Goal: Task Accomplishment & Management: Use online tool/utility

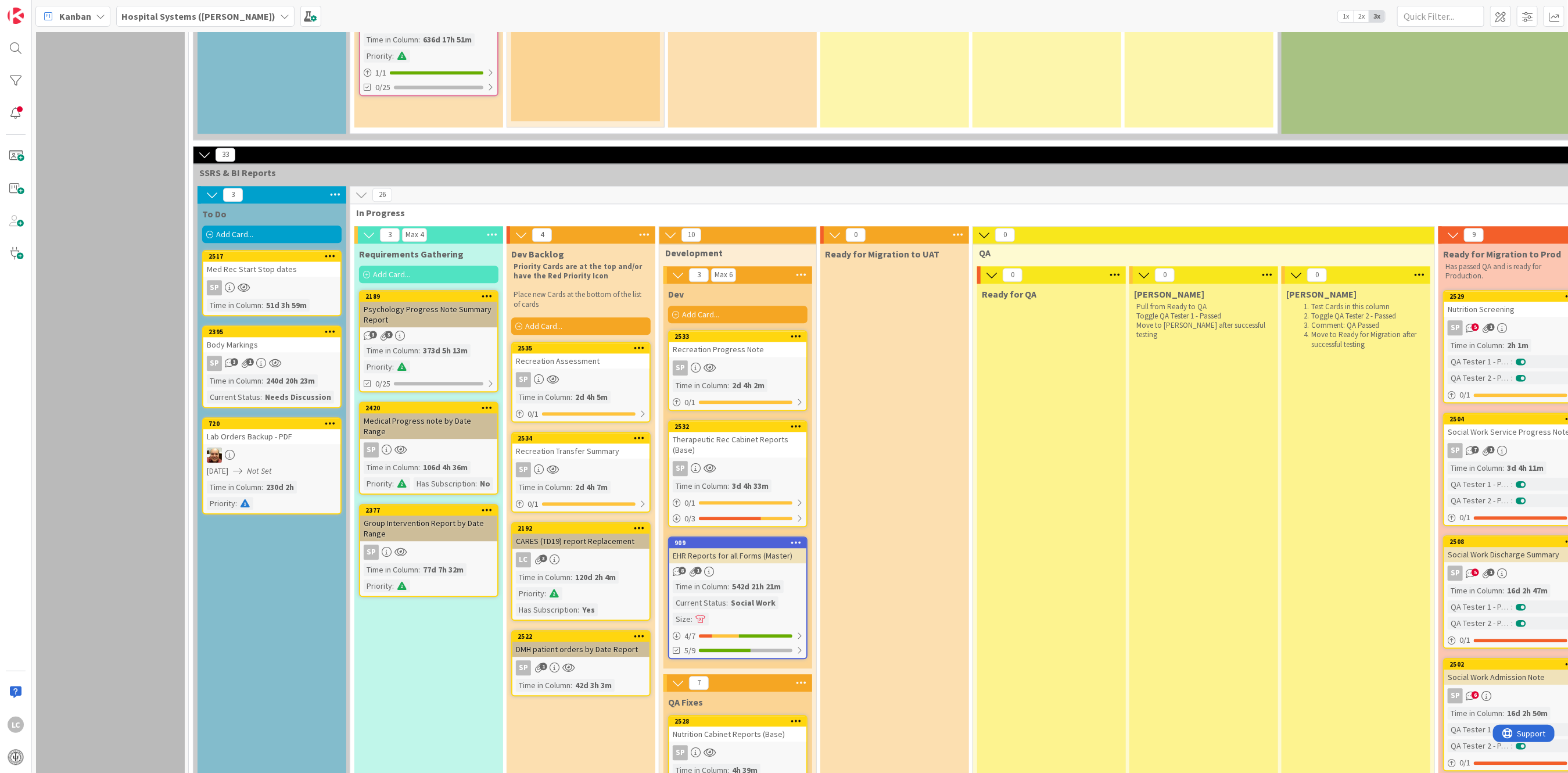
scroll to position [1860, 0]
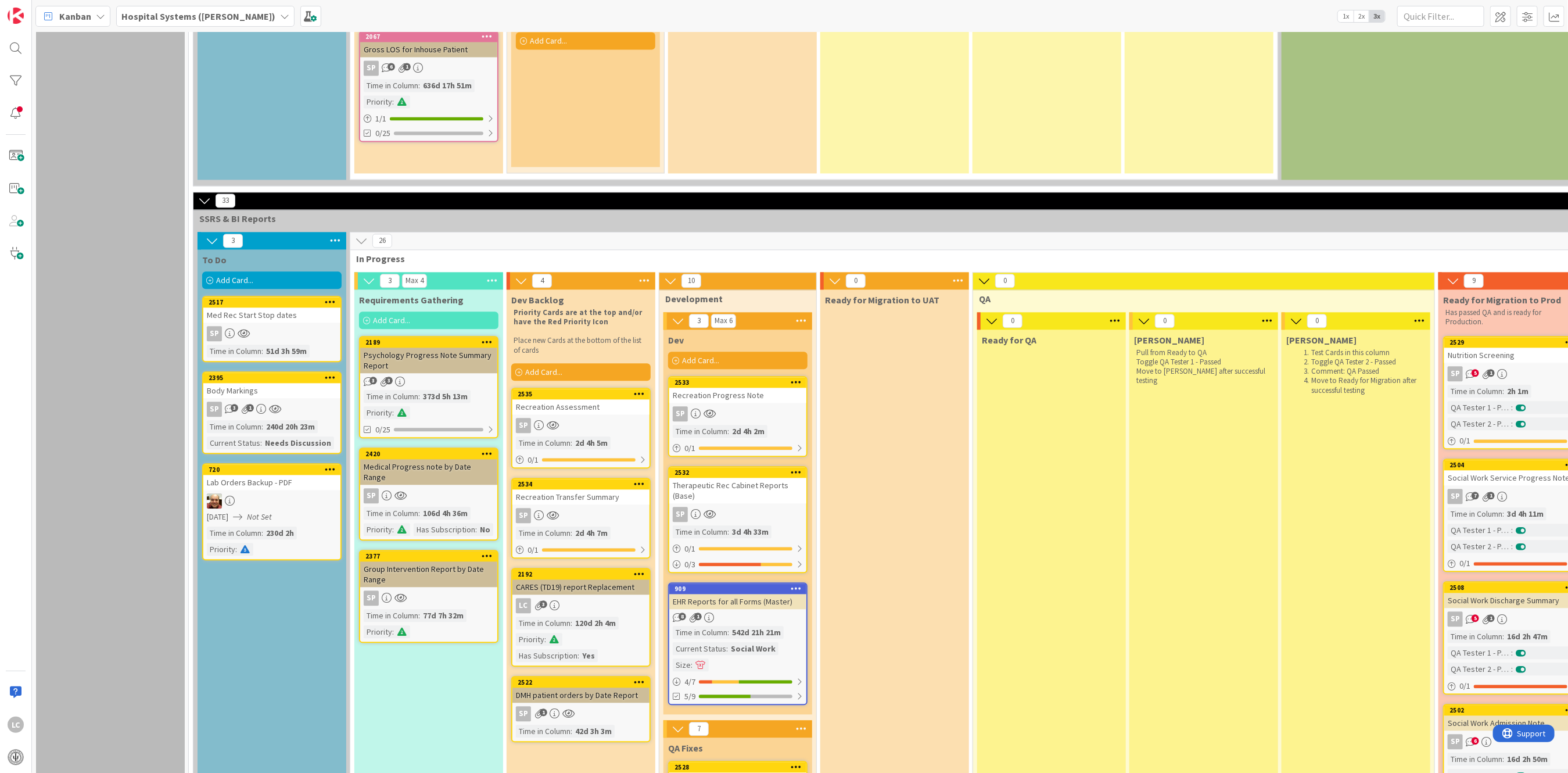
click at [268, 271] on div "Add Card..." at bounding box center [272, 280] width 139 height 17
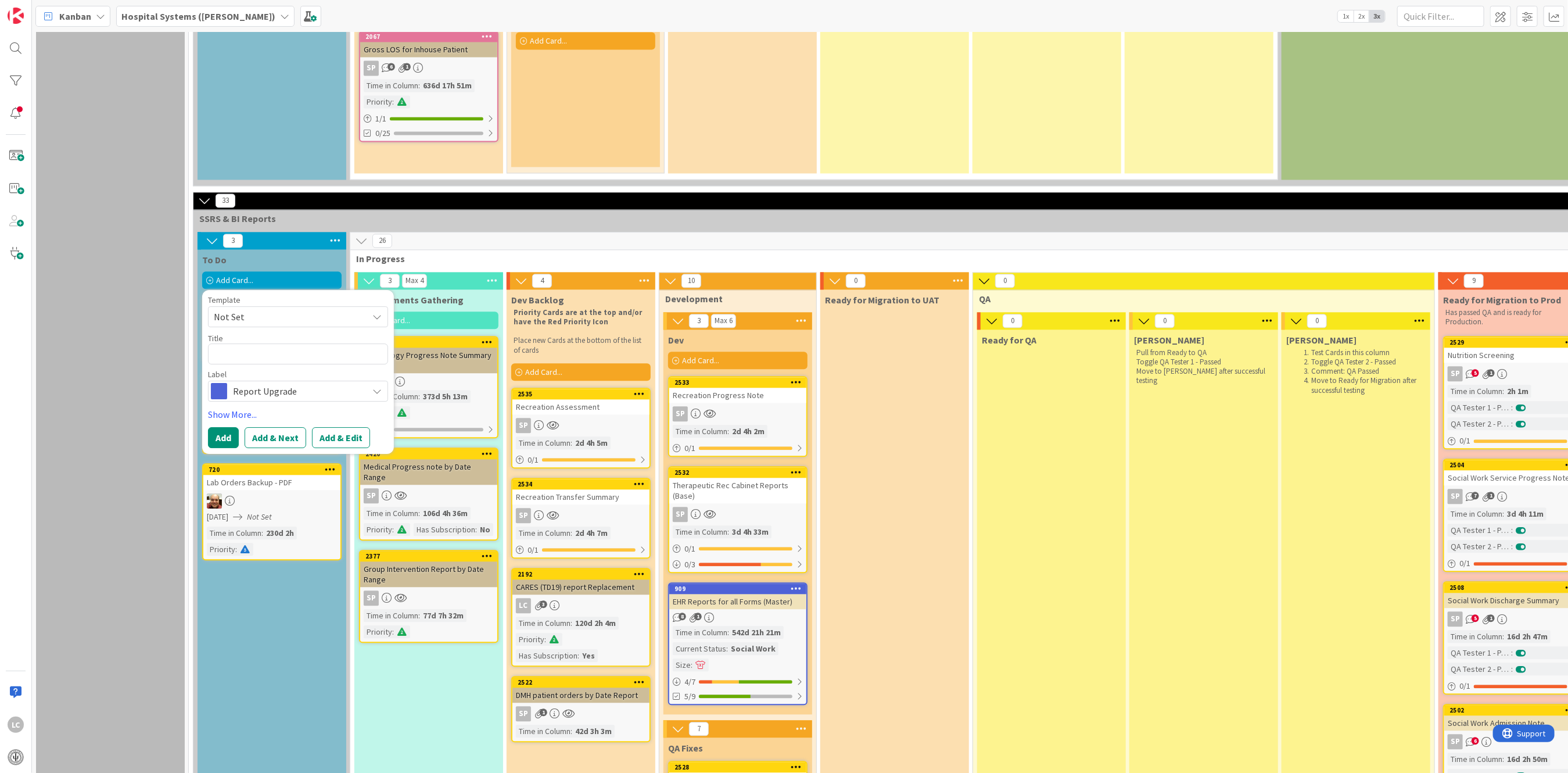
click at [377, 312] on icon at bounding box center [377, 316] width 9 height 9
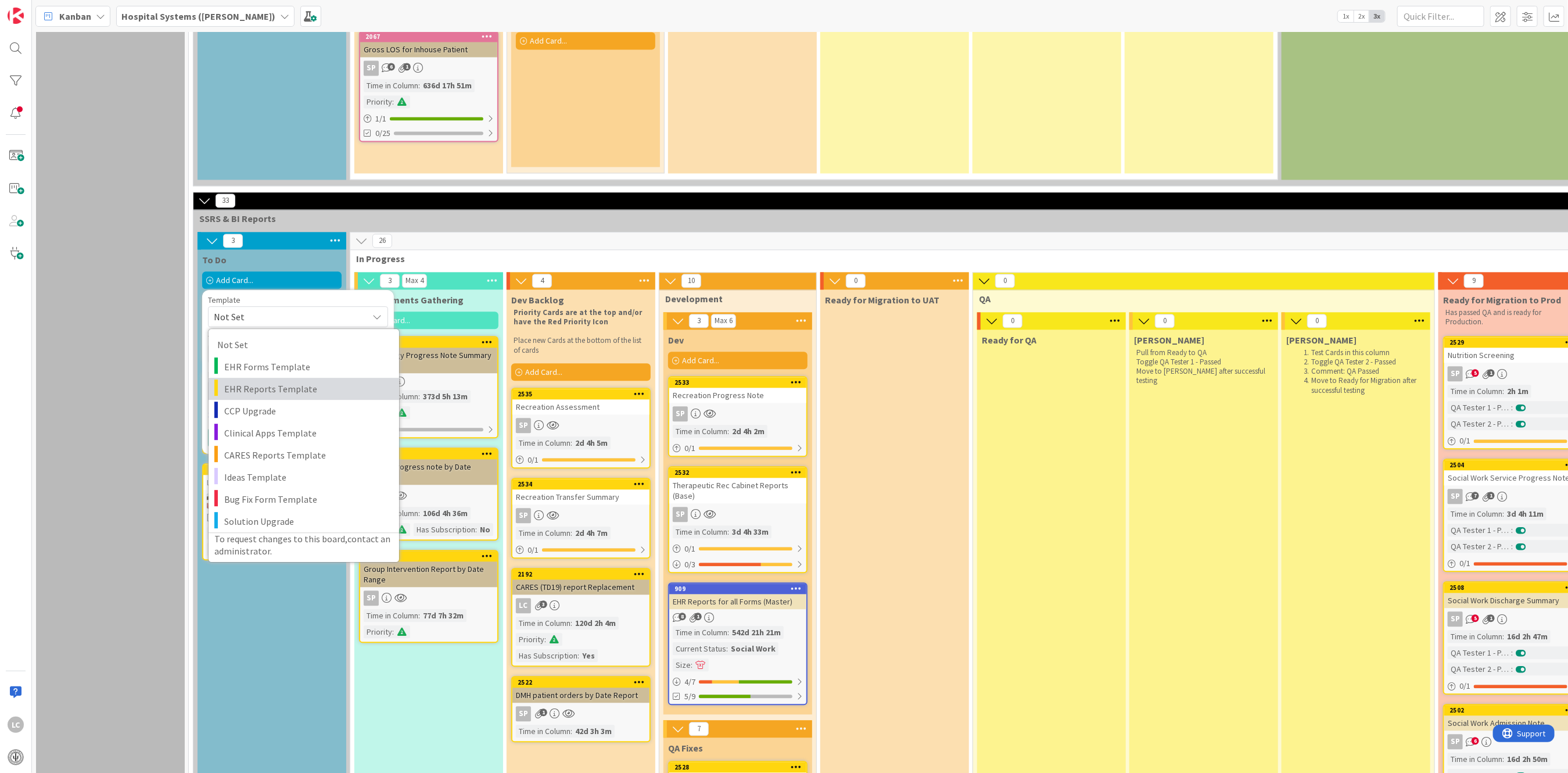
click at [274, 381] on span "EHR Reports Template" at bounding box center [307, 388] width 166 height 15
type textarea "x"
type textarea "EHR Reports Template"
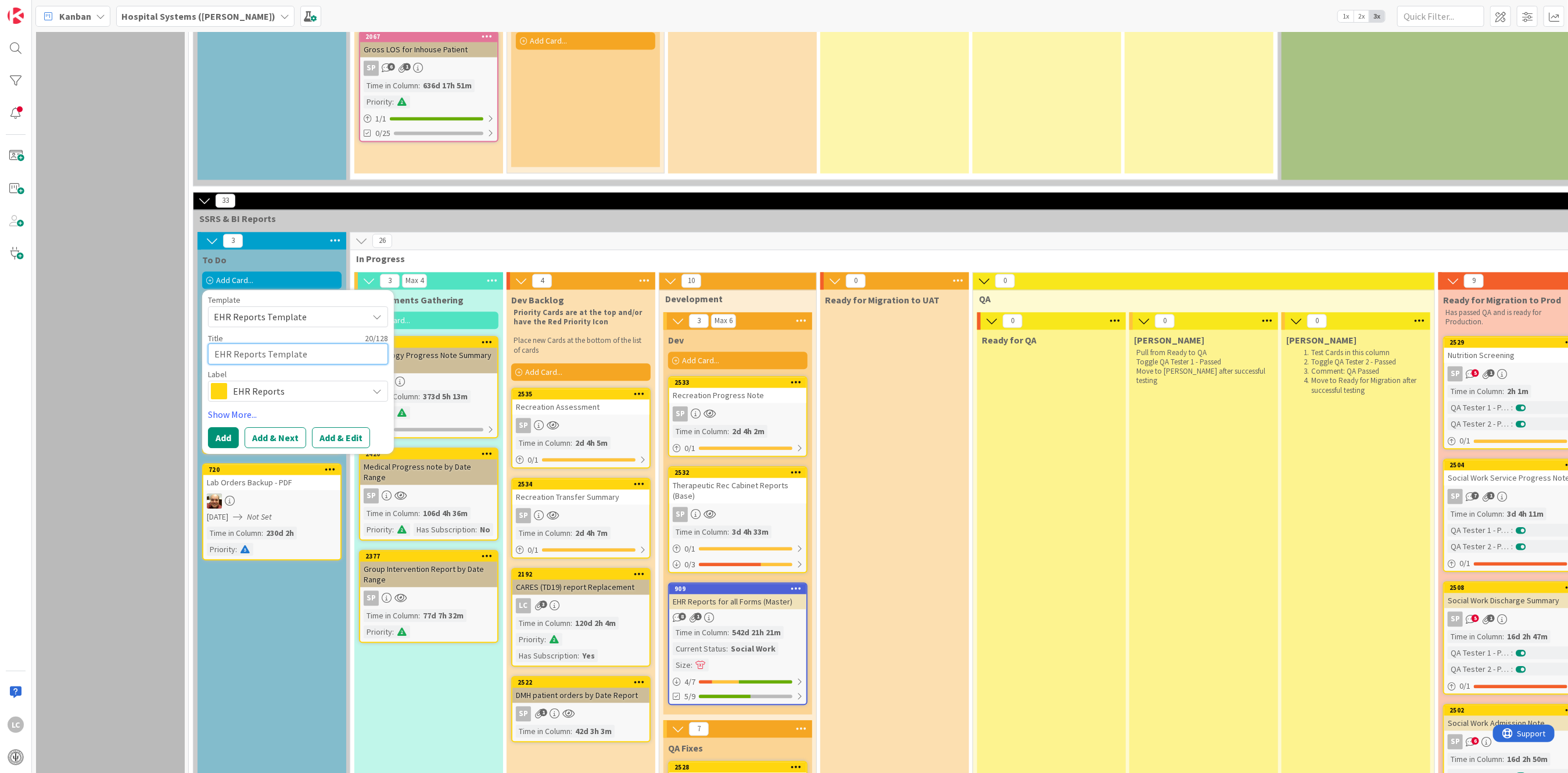
drag, startPoint x: 313, startPoint y: 345, endPoint x: 194, endPoint y: 340, distance: 119.1
click at [312, 343] on textarea "EHR Reports Template" at bounding box center [297, 354] width 180 height 21
drag, startPoint x: 302, startPoint y: 341, endPoint x: 195, endPoint y: 337, distance: 107.1
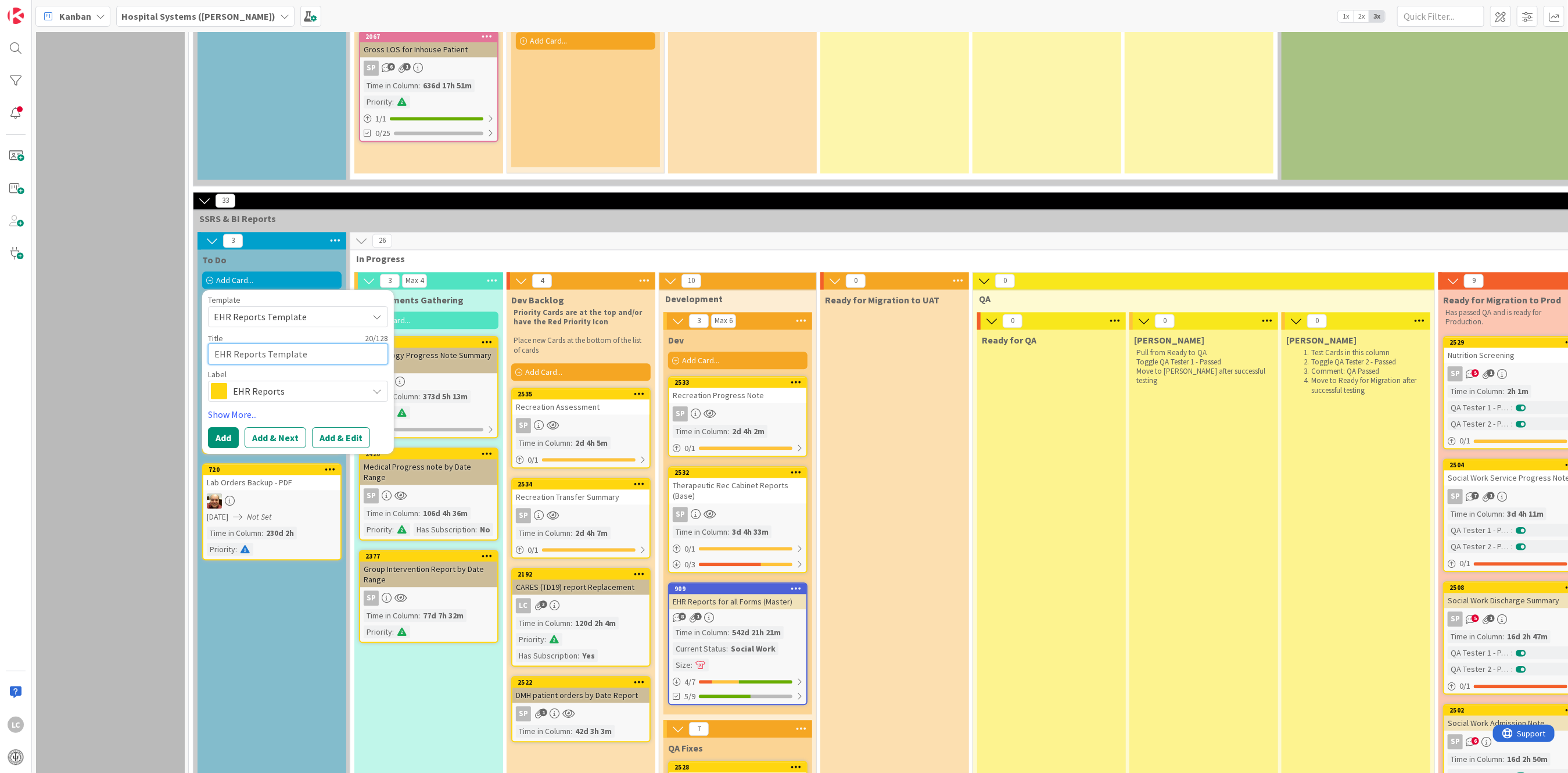
paste textarea "DMH Patient Orders by D"
type textarea "x"
type textarea "DMH Patient Orders by Date"
click at [329, 426] on button "Add & Edit" at bounding box center [340, 437] width 58 height 21
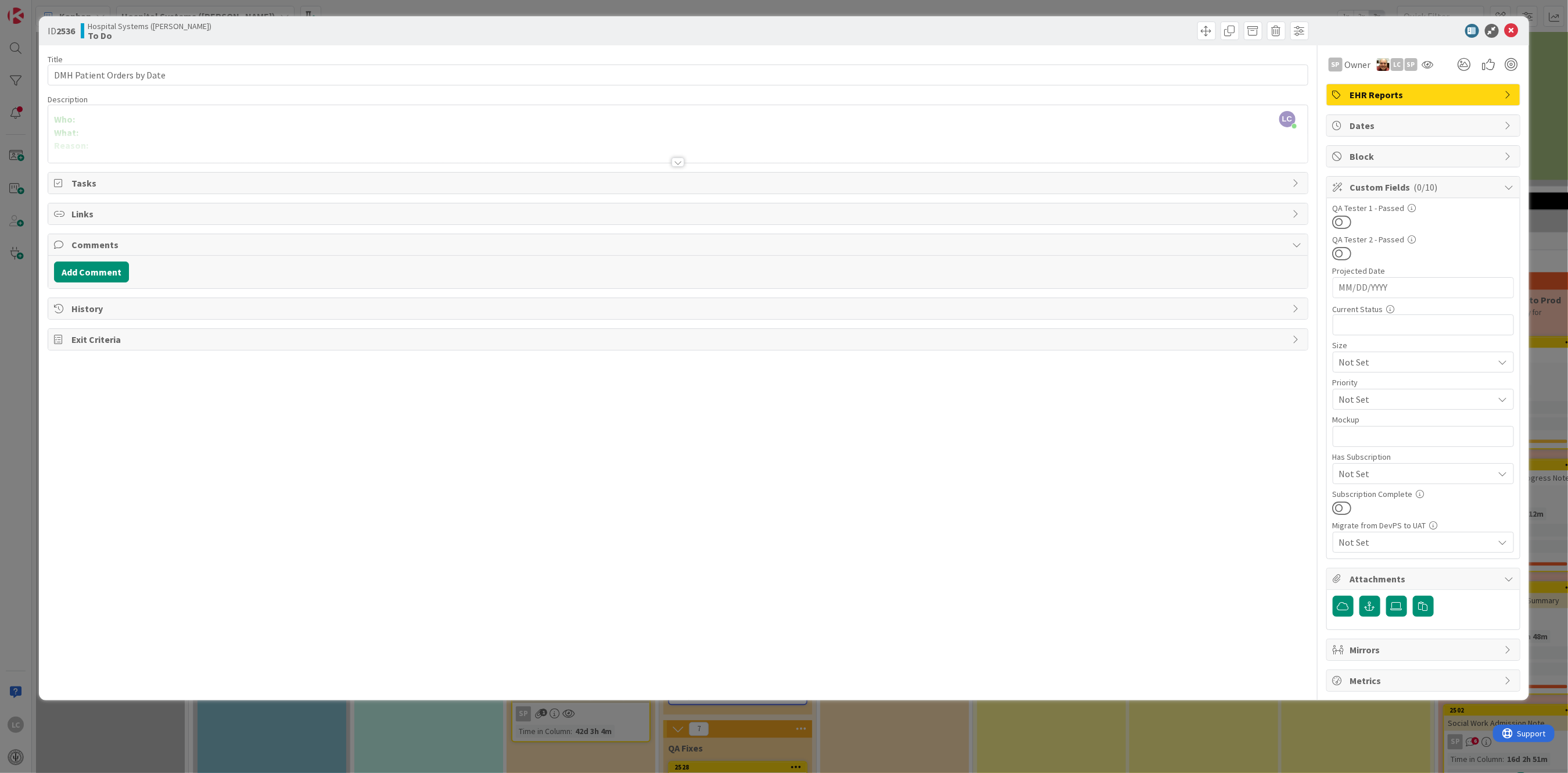
click at [98, 118] on div "LC [PERSON_NAME] just joined Who: What: Reason: What is the full name for the r…" at bounding box center [678, 134] width 1259 height 57
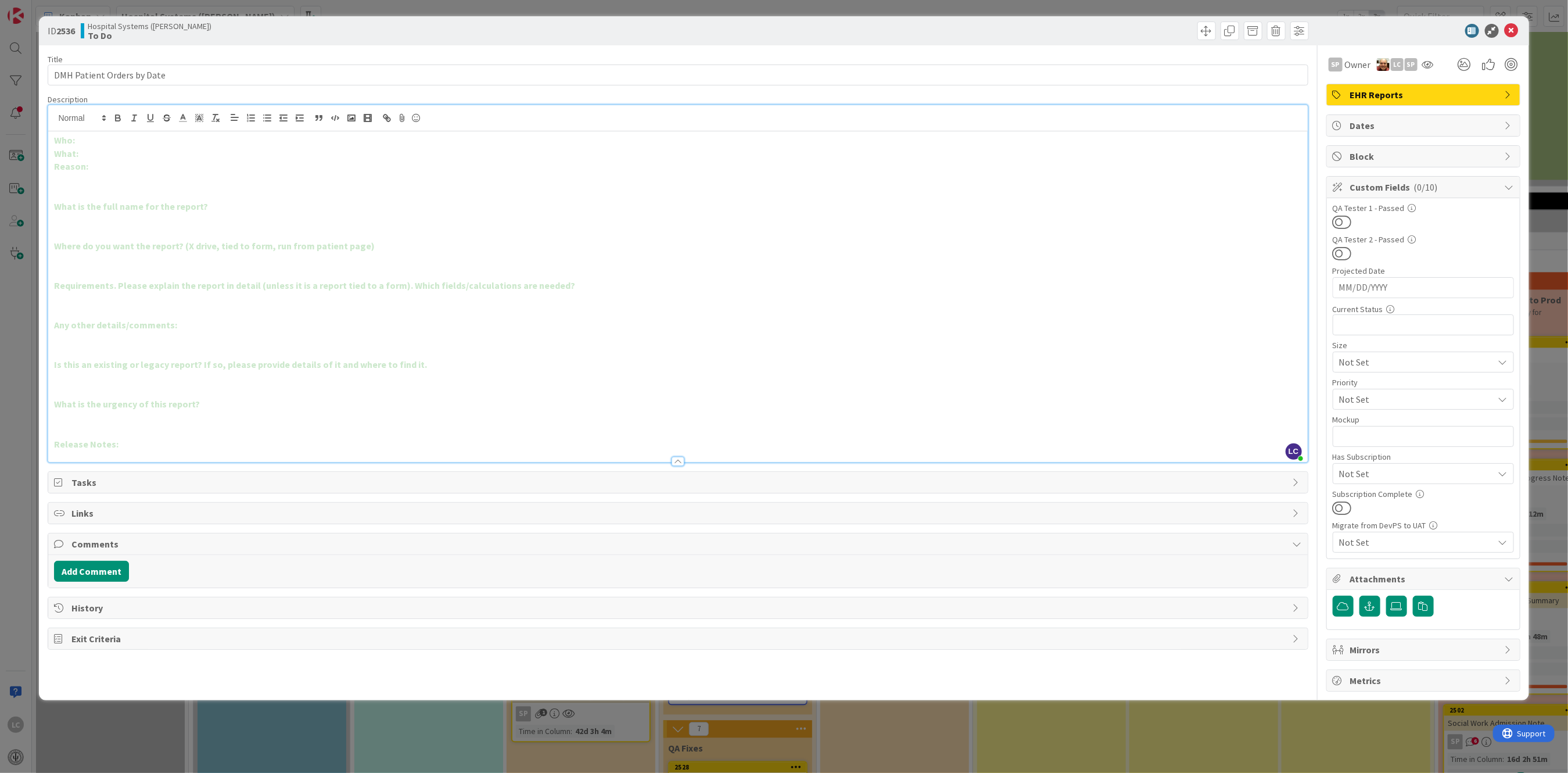
click at [91, 139] on p "Who:" at bounding box center [678, 140] width 1248 height 13
